Goal: Check status: Check status

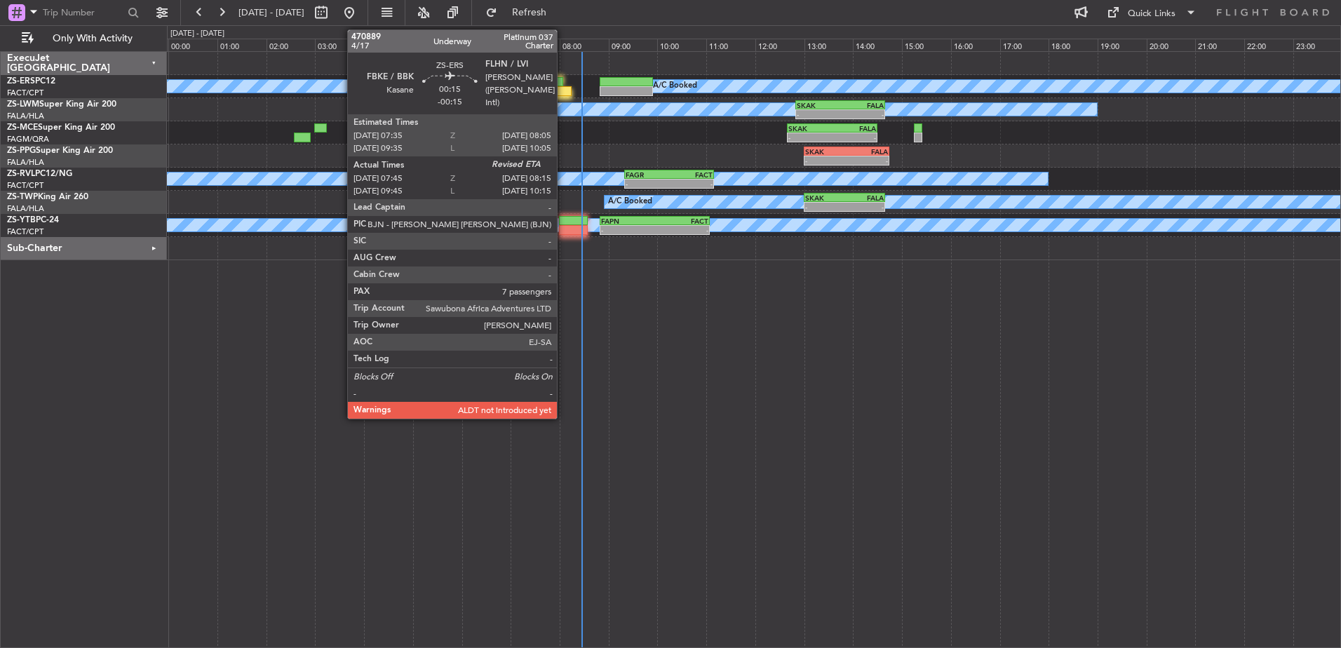
click at [563, 88] on div at bounding box center [559, 91] width 25 height 10
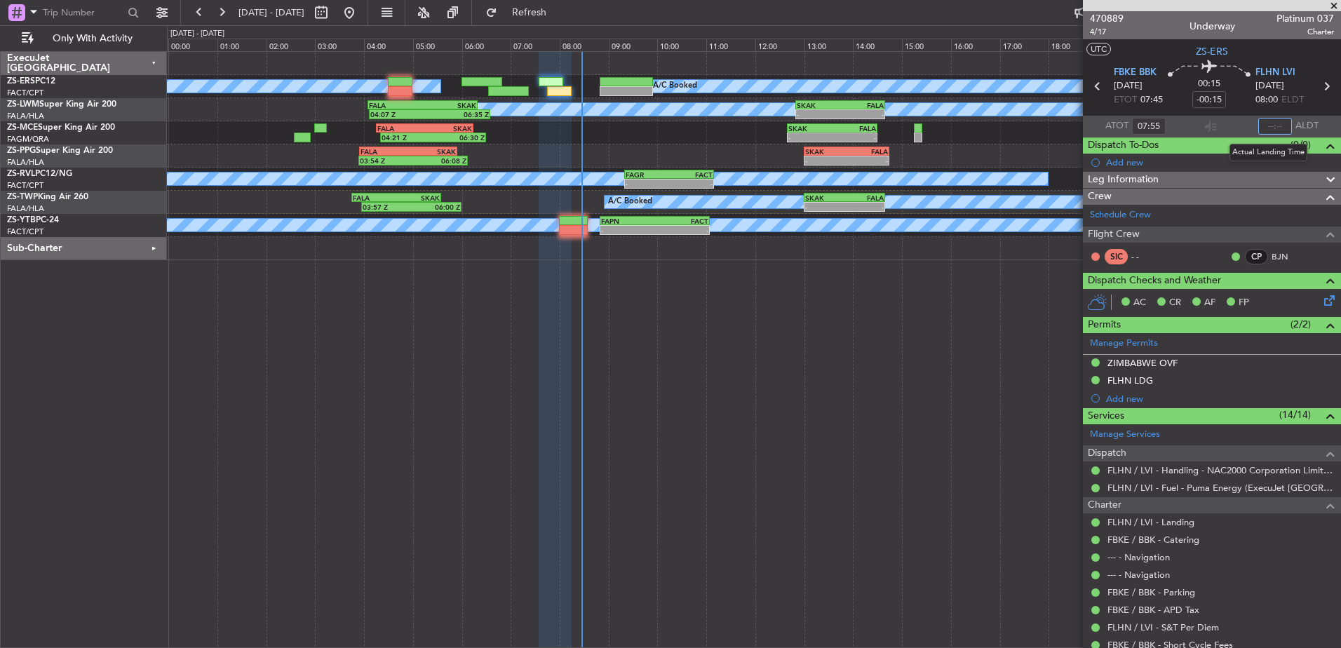
click at [1279, 123] on input "text" at bounding box center [1275, 126] width 34 height 17
type input "08:13"
click at [1338, 4] on span at bounding box center [1334, 6] width 14 height 13
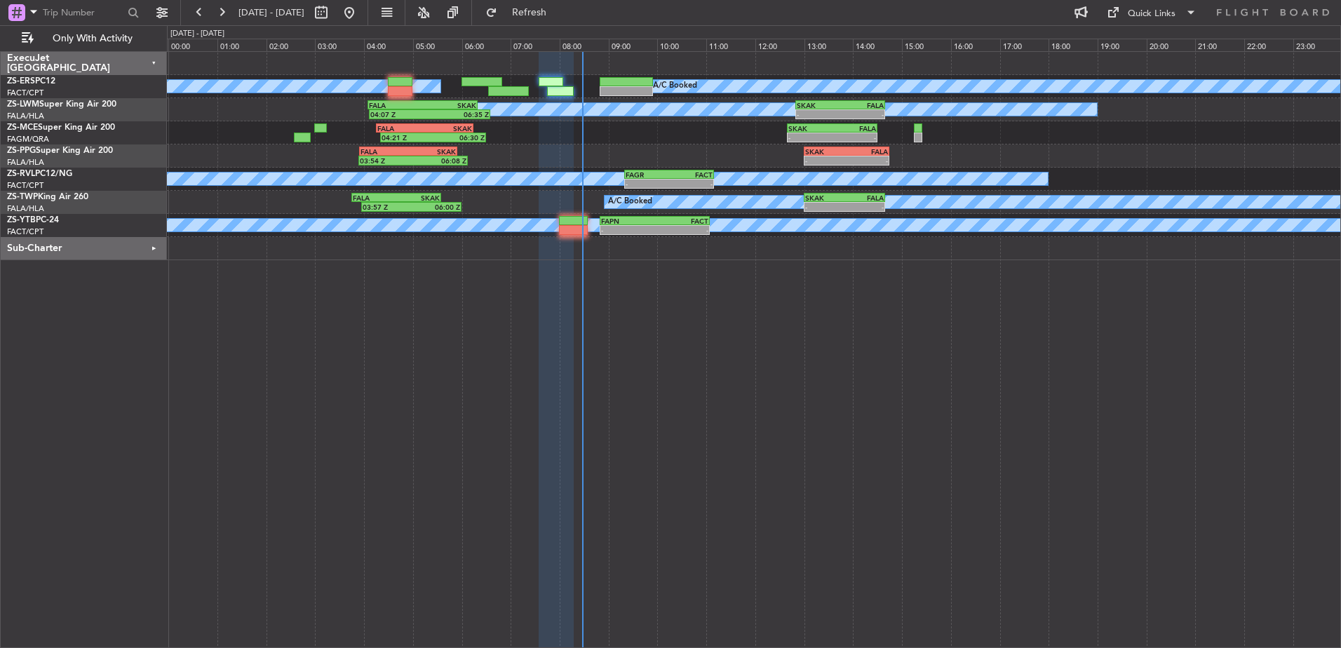
type input "0"
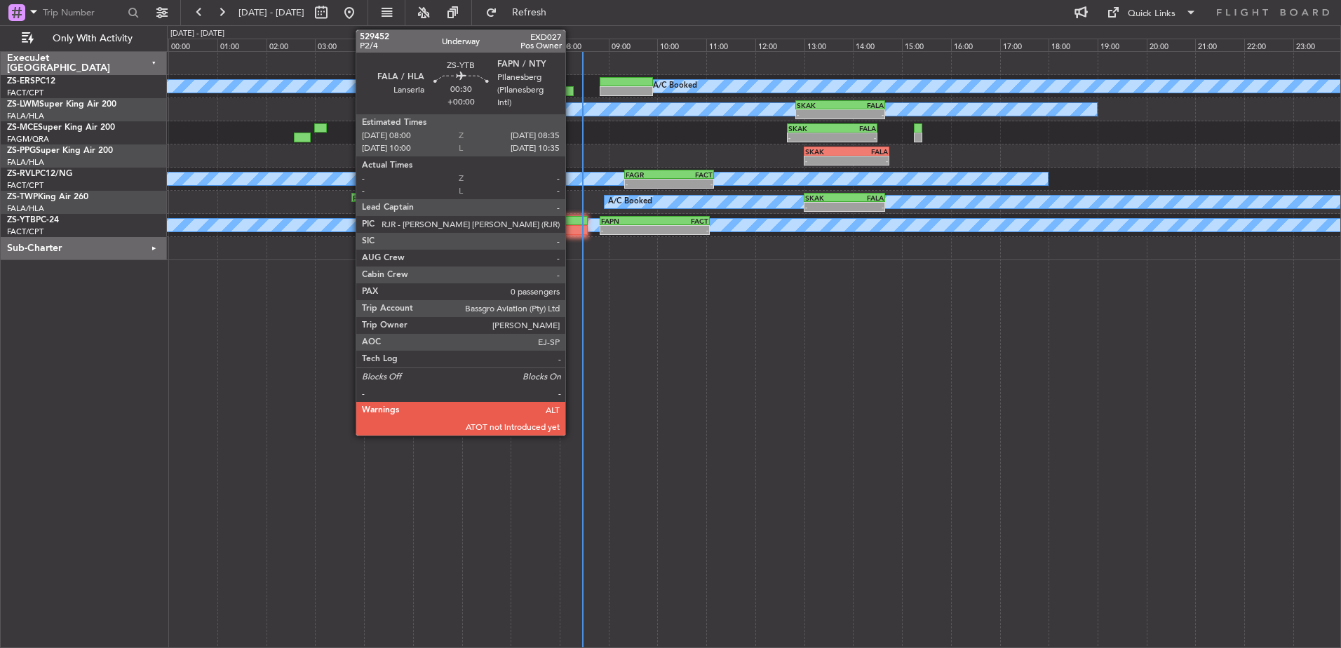
click at [572, 224] on div at bounding box center [573, 221] width 29 height 10
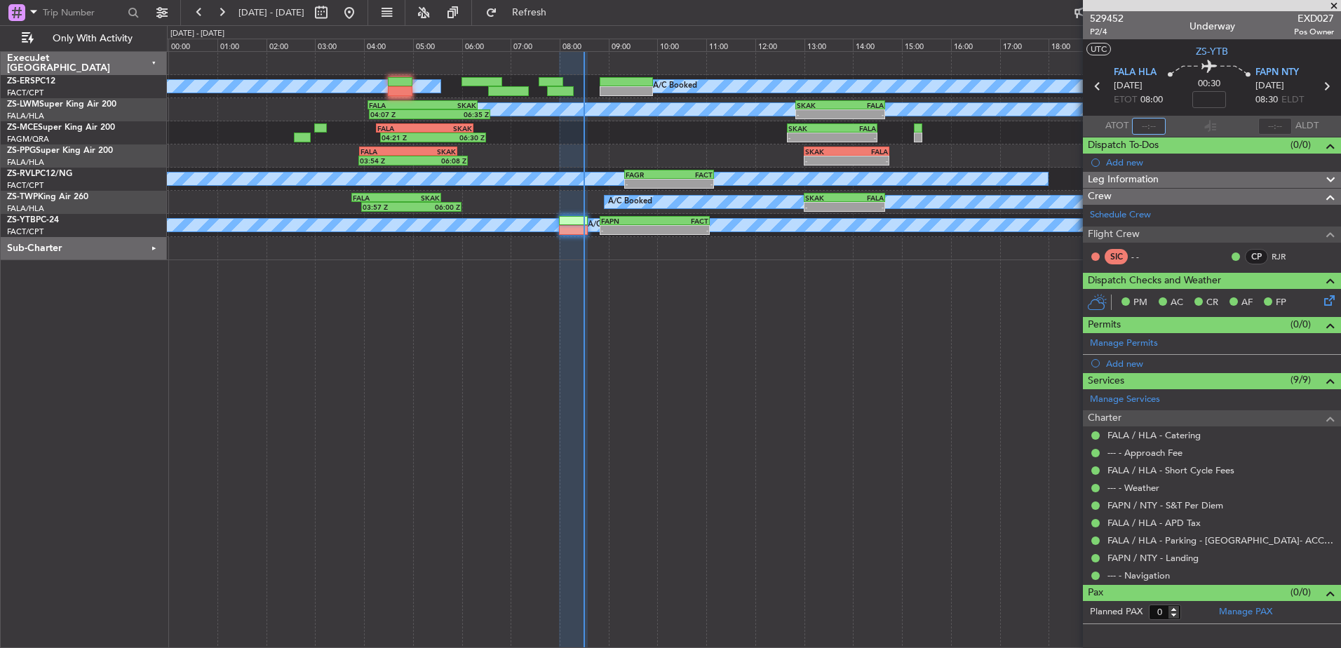
click at [1155, 124] on input "text" at bounding box center [1149, 126] width 34 height 17
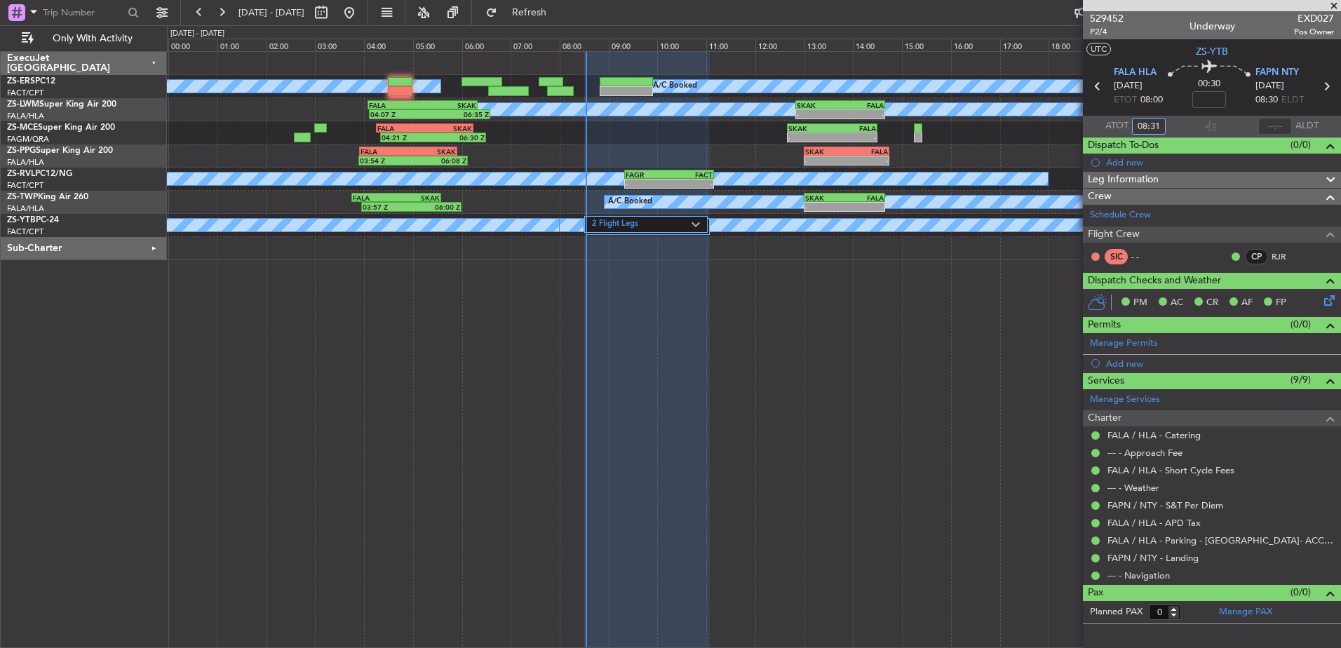
type input "08:31"
click at [1334, 3] on span at bounding box center [1334, 6] width 14 height 13
